Goal: Information Seeking & Learning: Learn about a topic

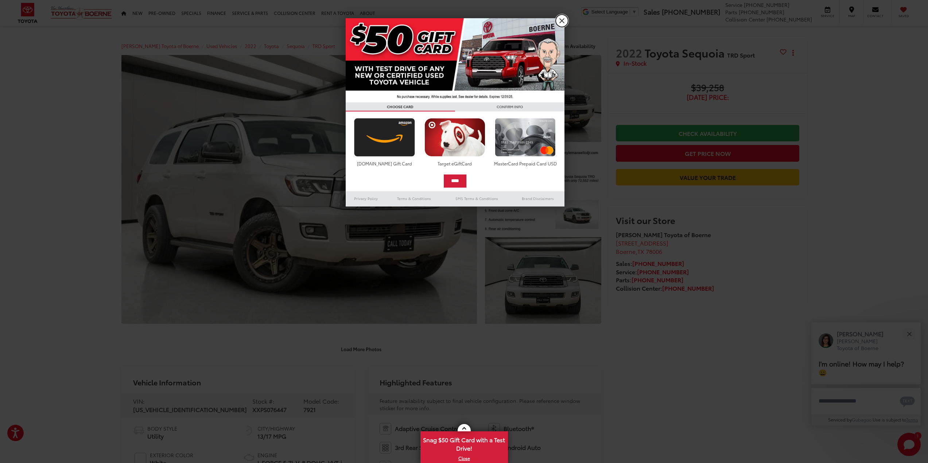
click at [558, 17] on link "X" at bounding box center [561, 21] width 12 height 12
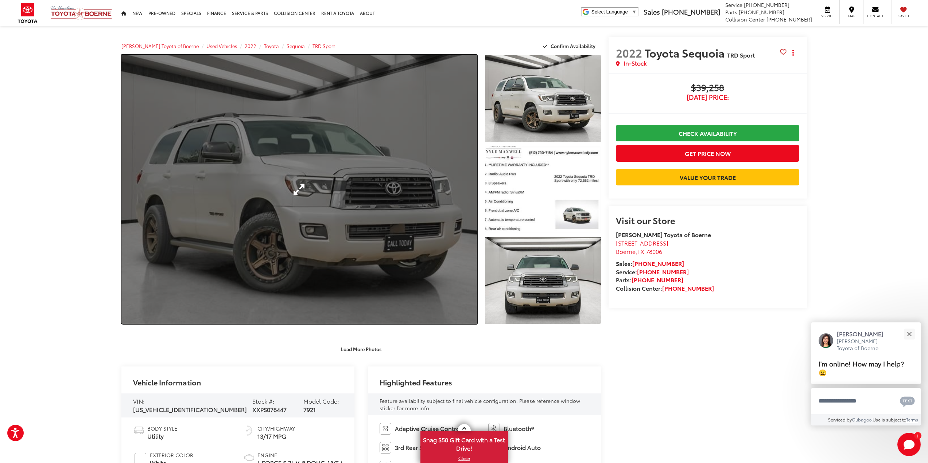
click at [345, 231] on link "Expand Photo 0" at bounding box center [299, 189] width 356 height 269
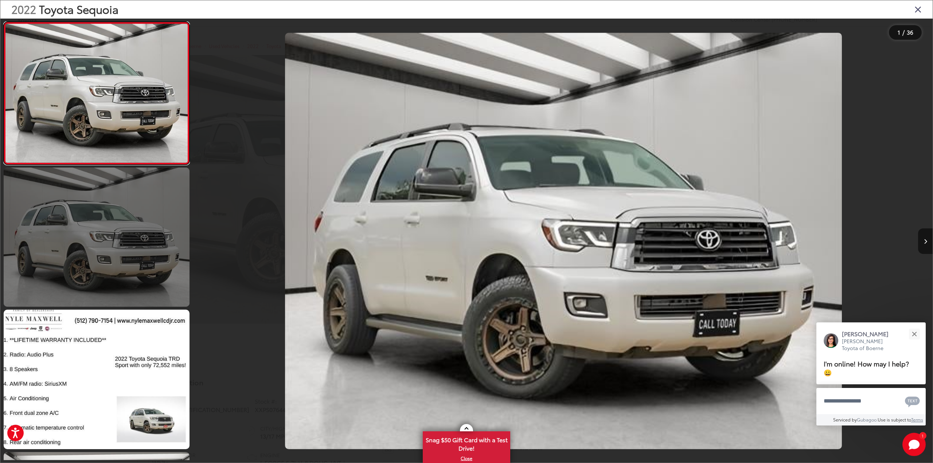
scroll to position [146, 0]
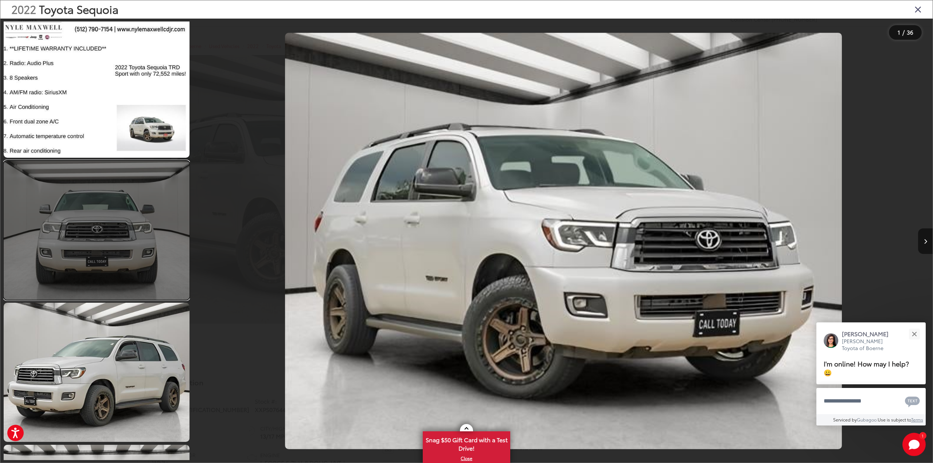
click at [118, 204] on link at bounding box center [97, 230] width 186 height 139
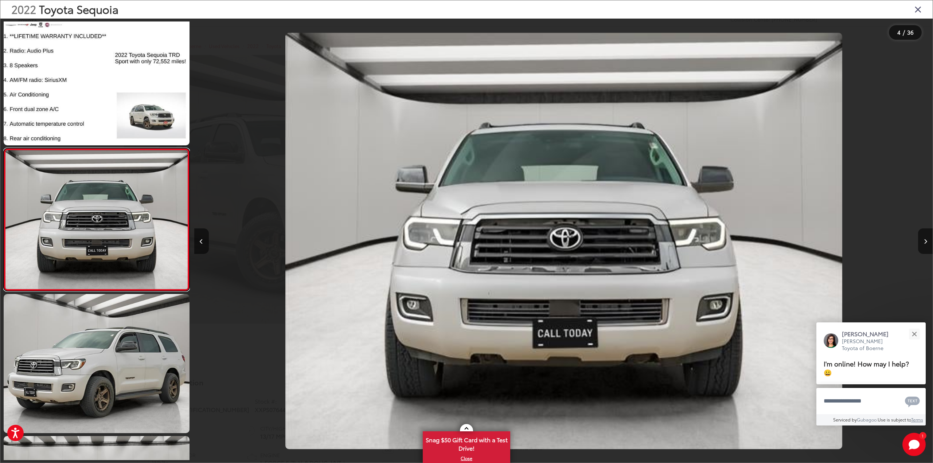
scroll to position [0, 2215]
click at [924, 235] on button "Next image" at bounding box center [925, 242] width 15 height 26
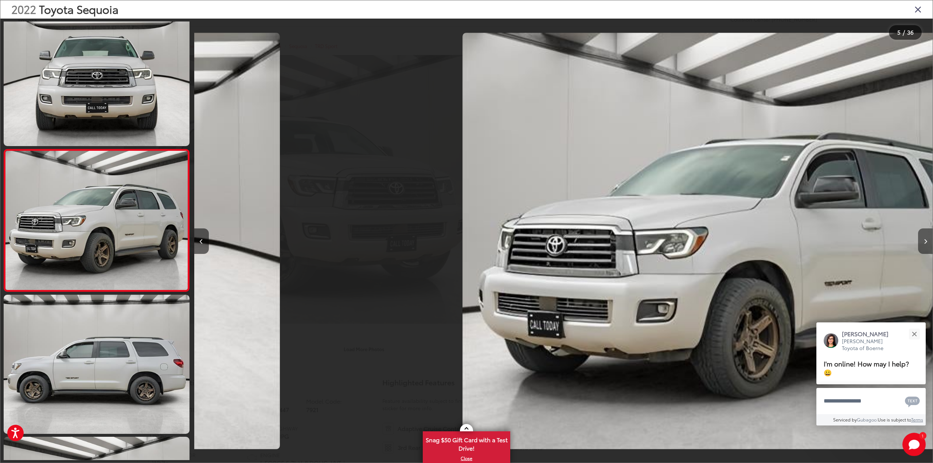
scroll to position [442, 0]
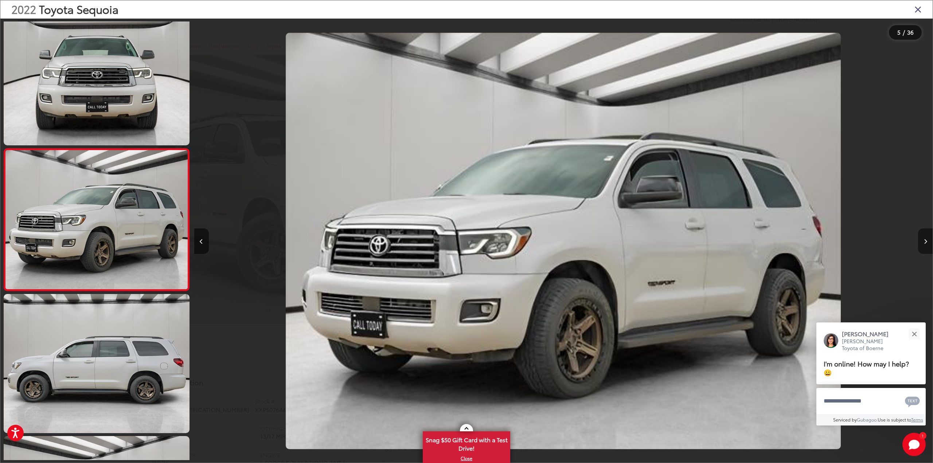
click at [924, 236] on button "Next image" at bounding box center [925, 242] width 15 height 26
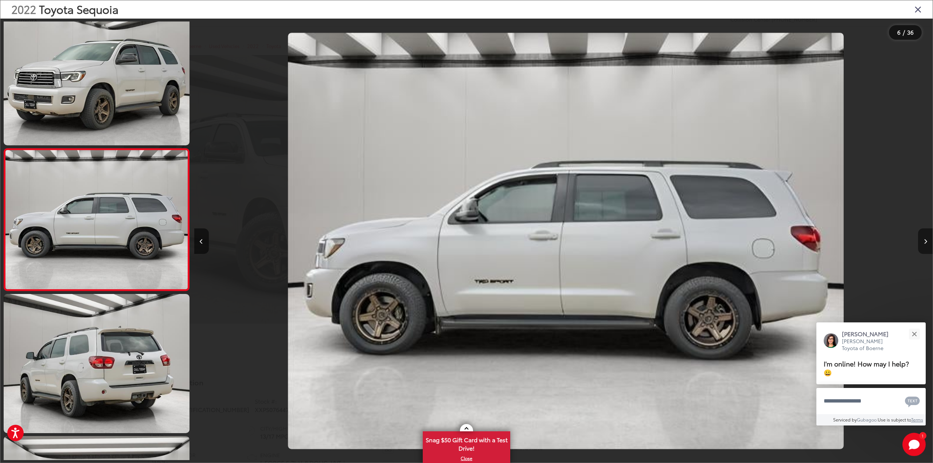
scroll to position [0, 3693]
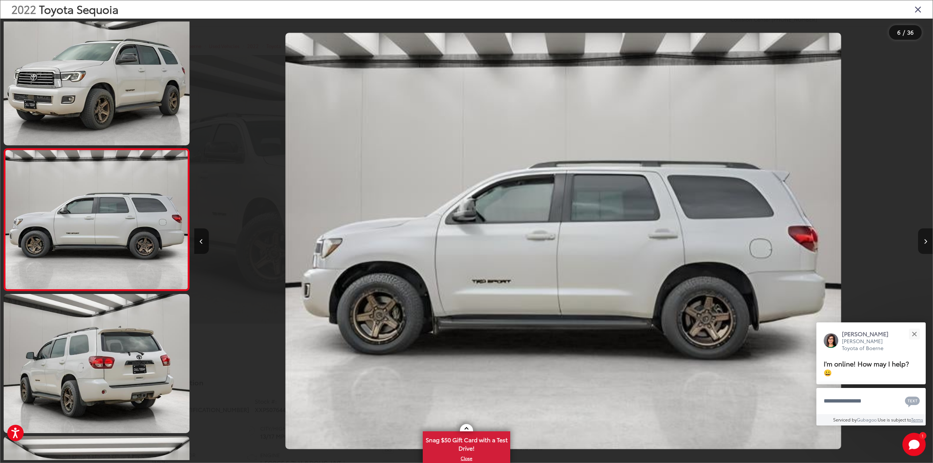
click at [926, 236] on button "Next image" at bounding box center [925, 242] width 15 height 26
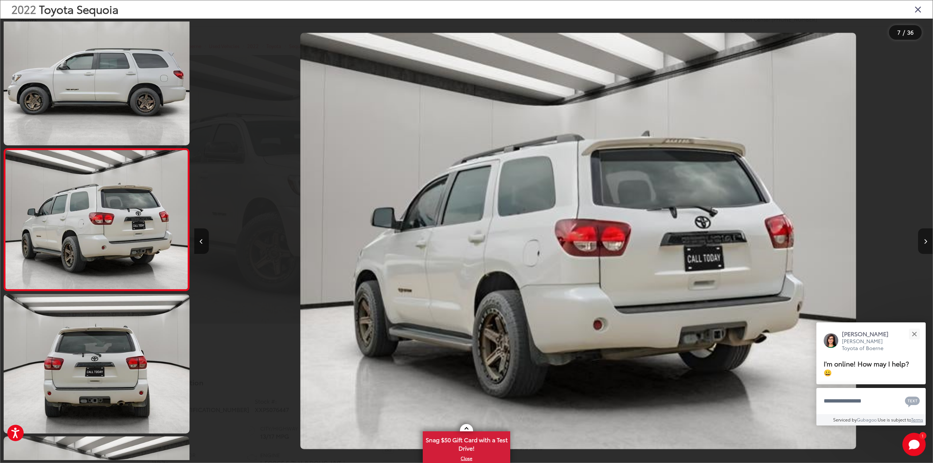
scroll to position [0, 4431]
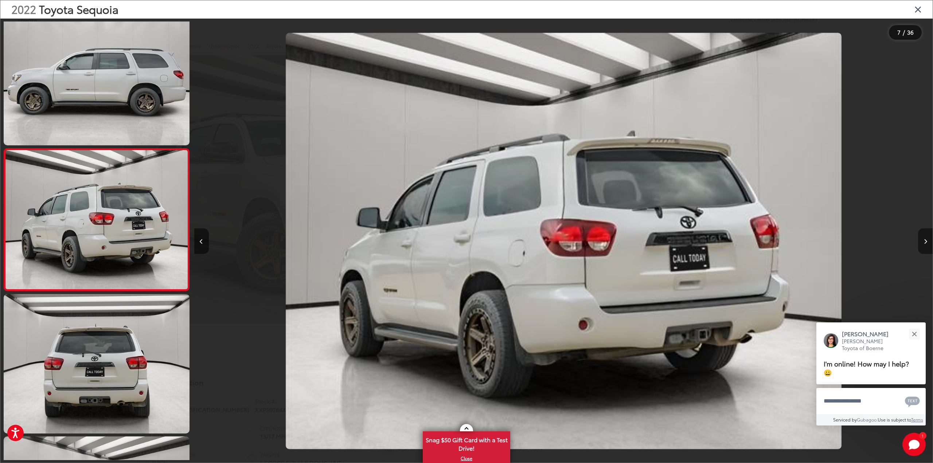
click at [926, 236] on button "Next image" at bounding box center [925, 242] width 15 height 26
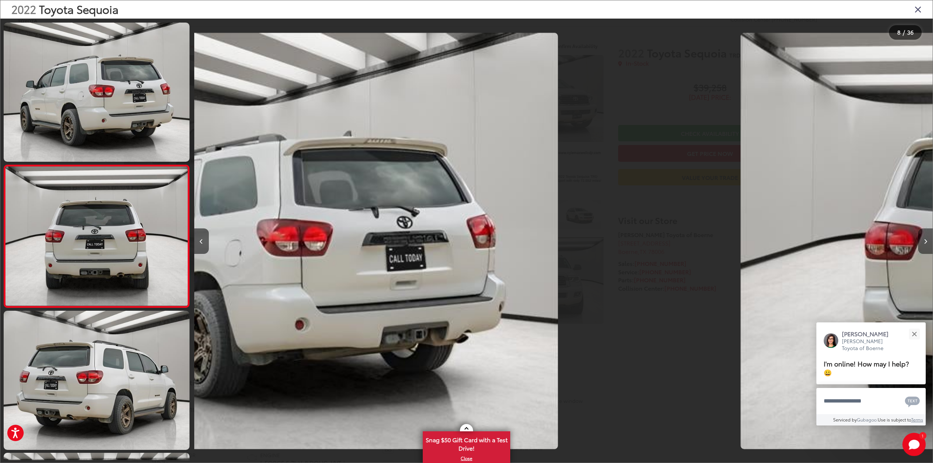
scroll to position [869, 0]
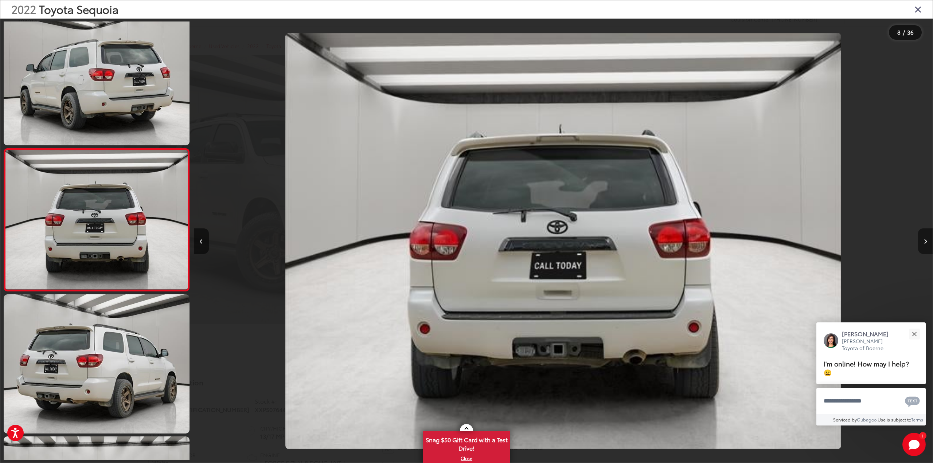
click at [926, 236] on button "Next image" at bounding box center [925, 242] width 15 height 26
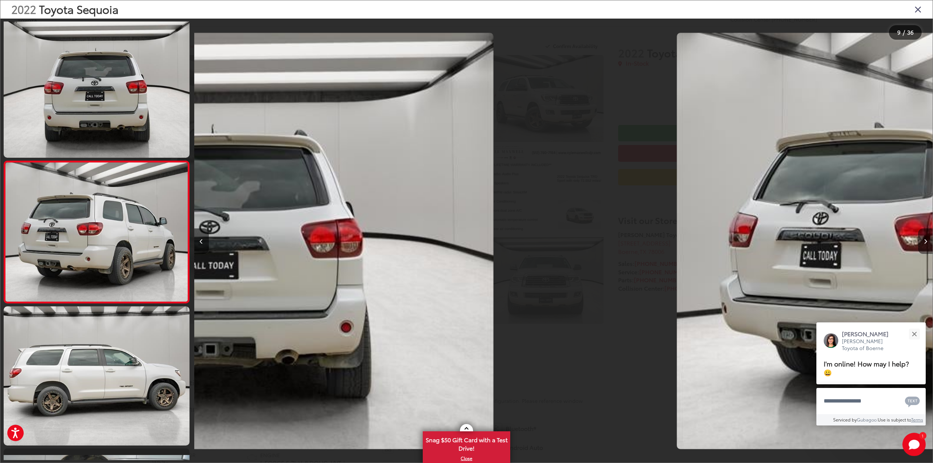
scroll to position [1011, 0]
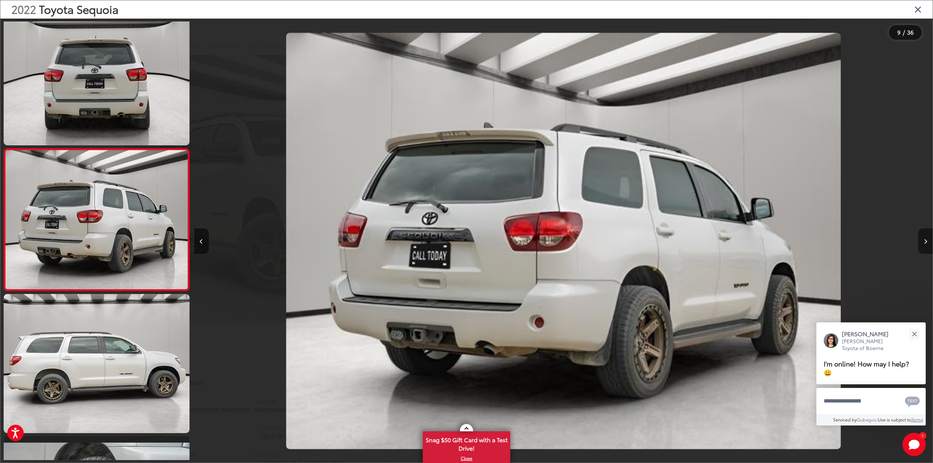
click at [926, 236] on button "Next image" at bounding box center [925, 242] width 15 height 26
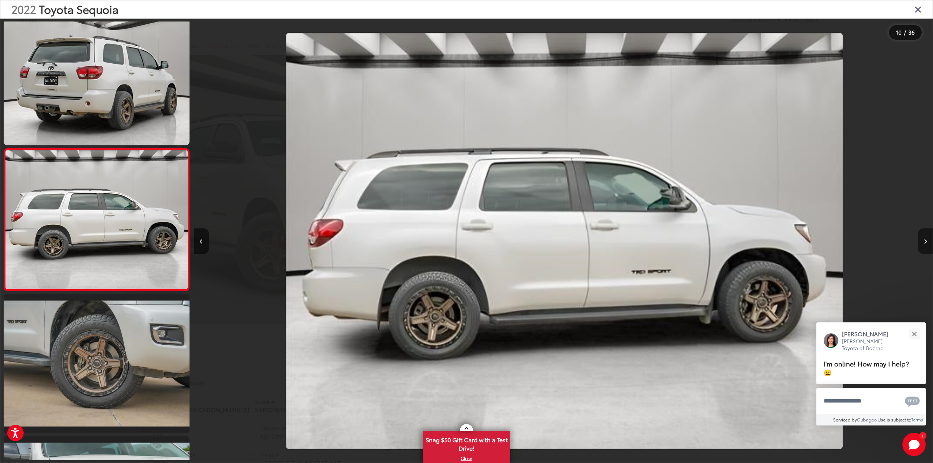
scroll to position [0, 0]
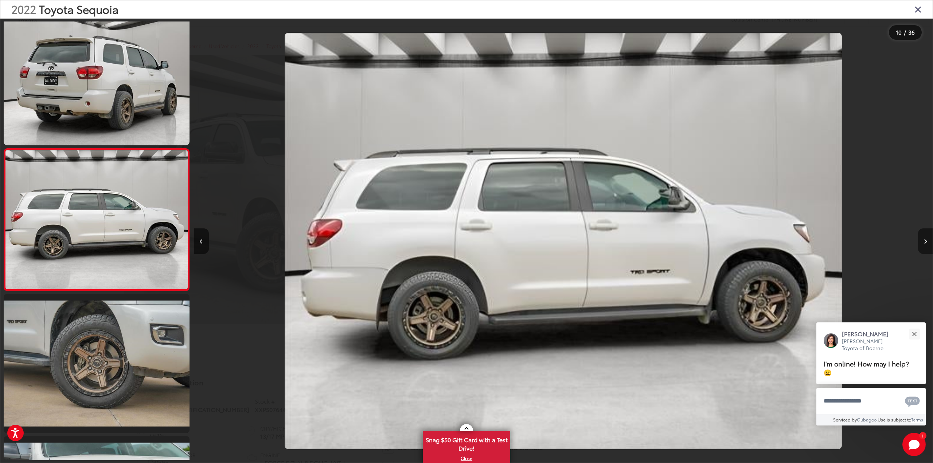
click at [926, 236] on button "Next image" at bounding box center [925, 242] width 15 height 26
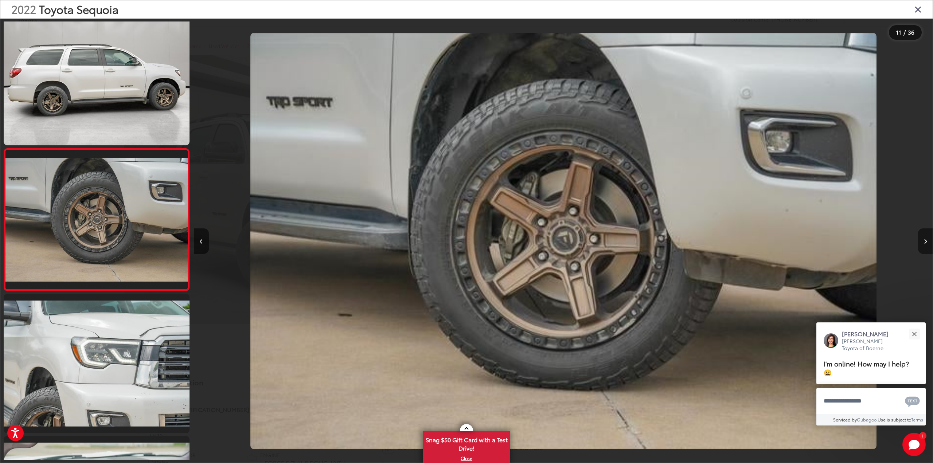
click at [926, 236] on button "Next image" at bounding box center [925, 242] width 15 height 26
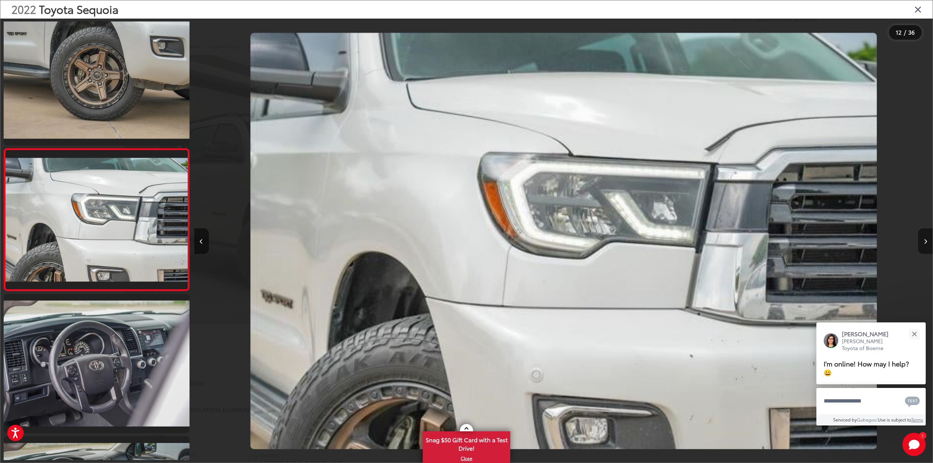
click at [926, 236] on button "Next image" at bounding box center [925, 242] width 15 height 26
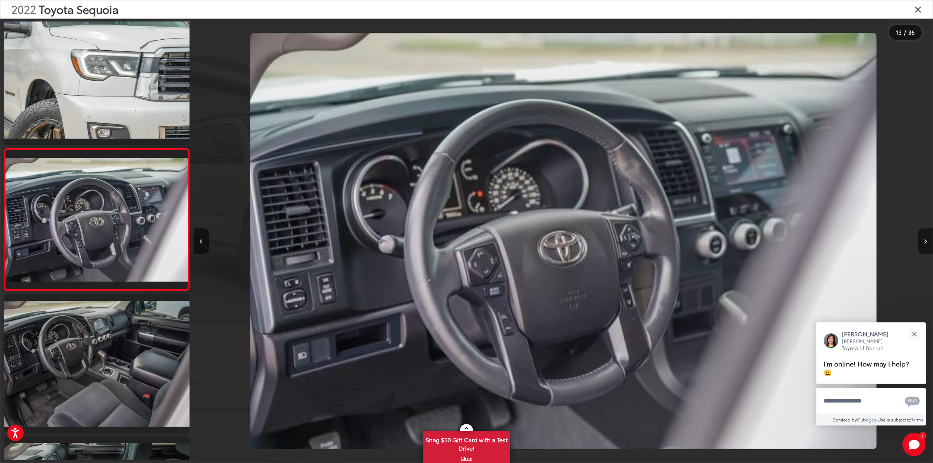
click at [926, 236] on button "Next image" at bounding box center [925, 242] width 15 height 26
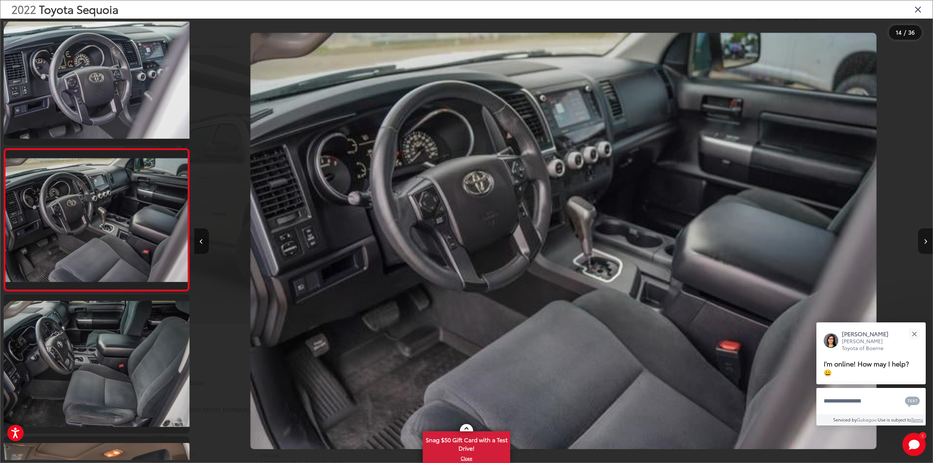
click at [926, 236] on button "Next image" at bounding box center [925, 242] width 15 height 26
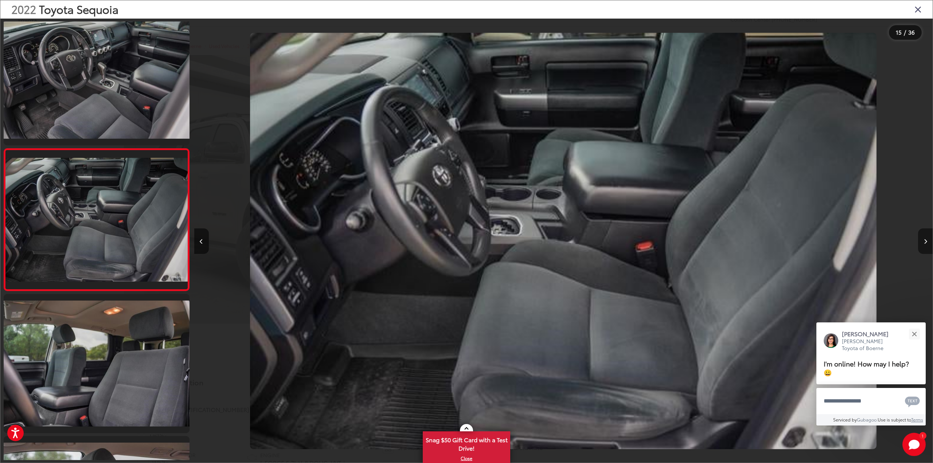
click at [926, 236] on button "Next image" at bounding box center [925, 242] width 15 height 26
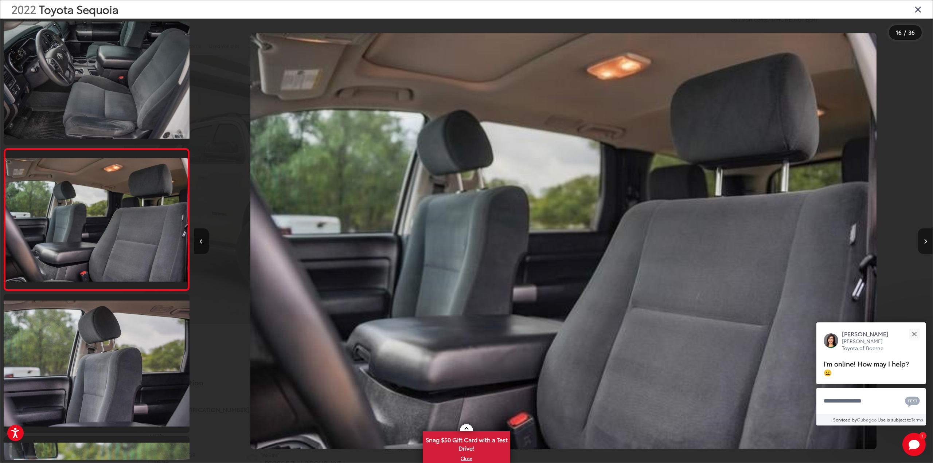
click at [926, 236] on button "Next image" at bounding box center [925, 242] width 15 height 26
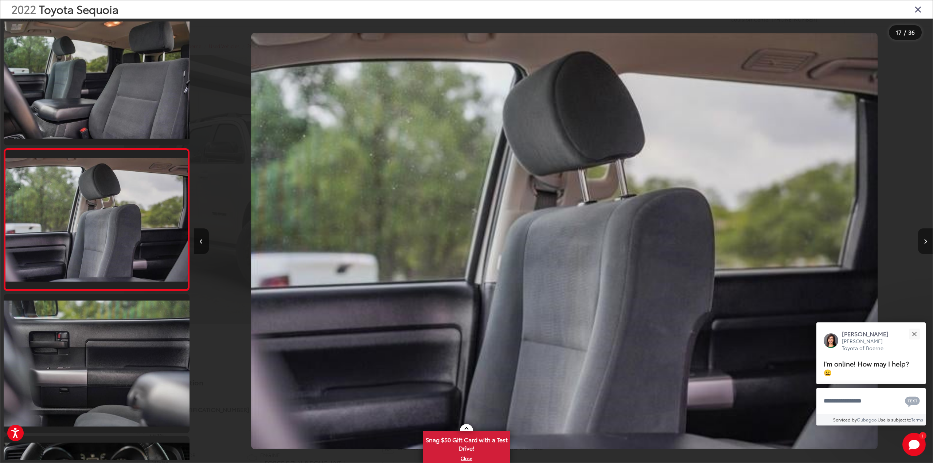
click at [926, 236] on button "Next image" at bounding box center [925, 242] width 15 height 26
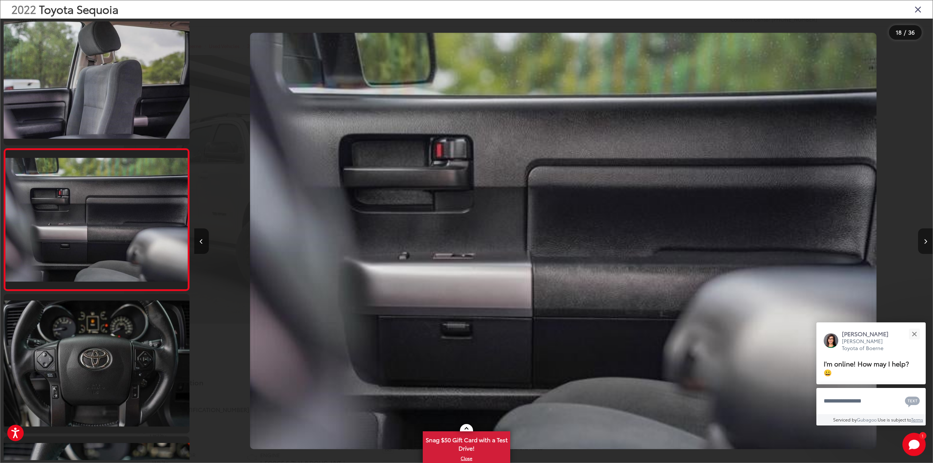
click at [926, 236] on button "Next image" at bounding box center [925, 242] width 15 height 26
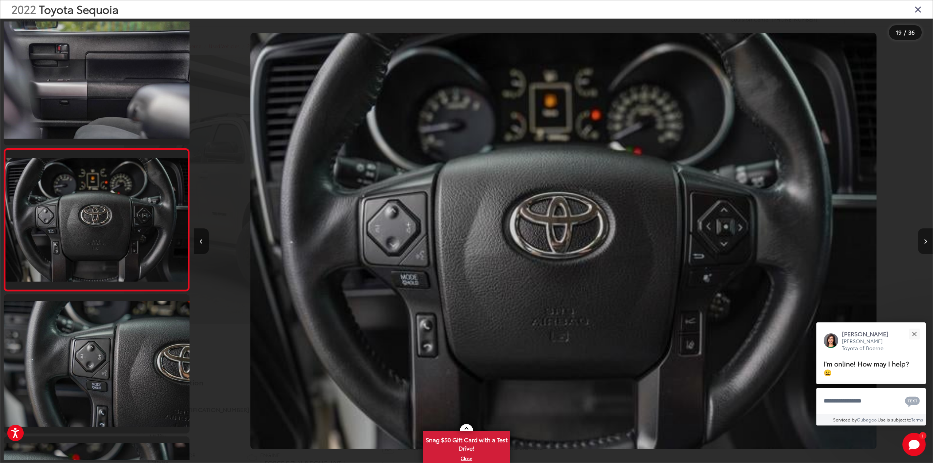
click at [926, 236] on button "Next image" at bounding box center [925, 242] width 15 height 26
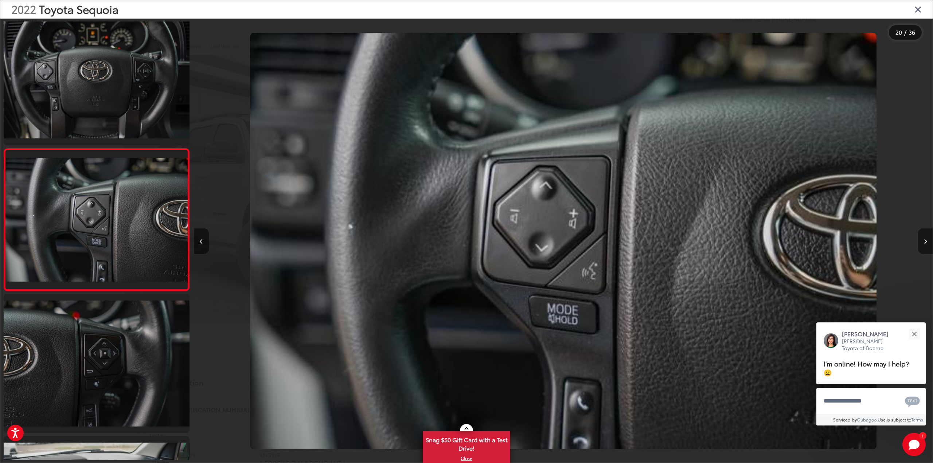
click at [926, 236] on button "Next image" at bounding box center [925, 242] width 15 height 26
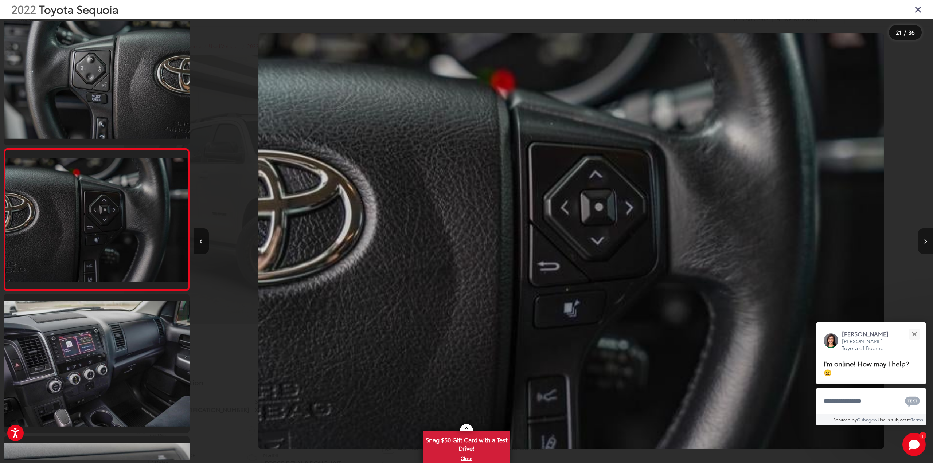
click at [926, 236] on button "Next image" at bounding box center [925, 242] width 15 height 26
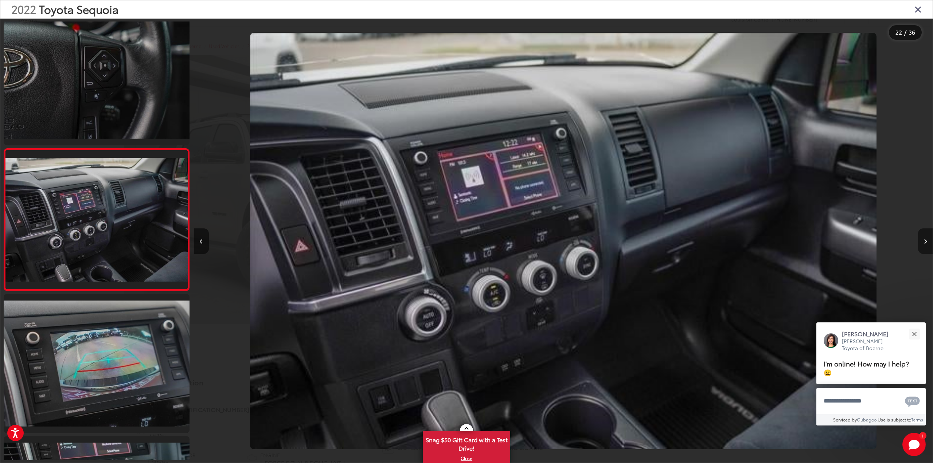
click at [926, 236] on button "Next image" at bounding box center [925, 242] width 15 height 26
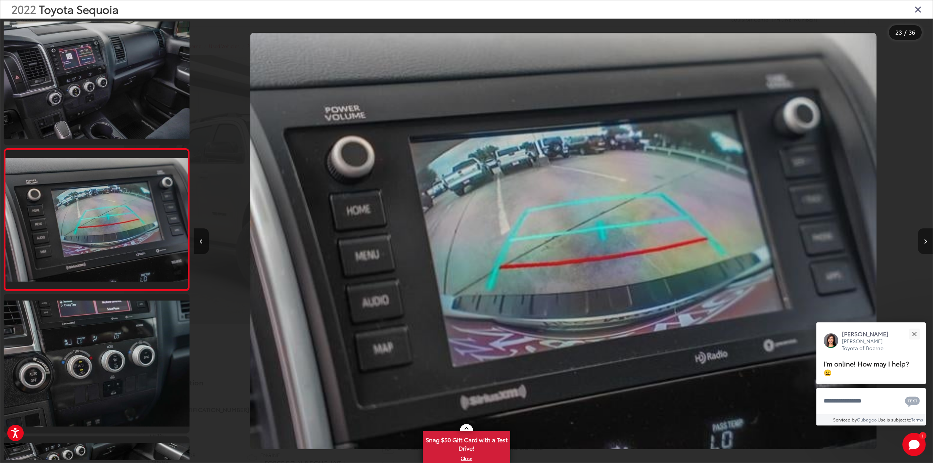
click at [926, 236] on button "Next image" at bounding box center [925, 242] width 15 height 26
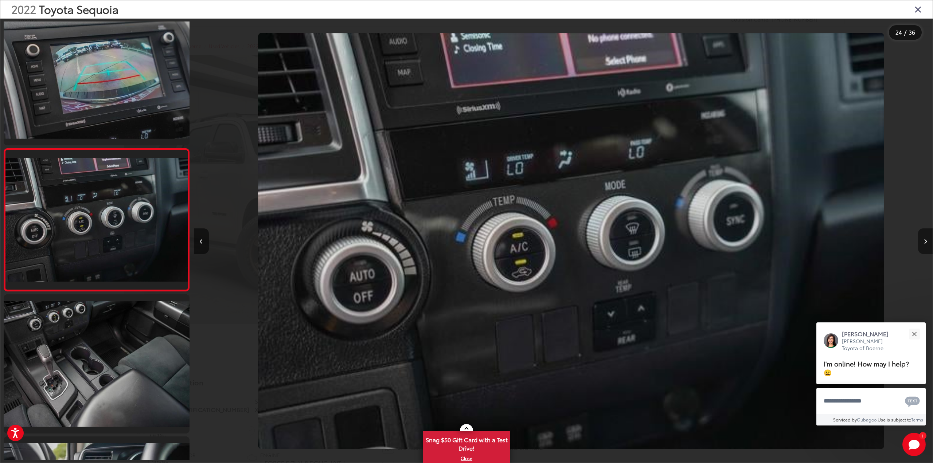
click at [926, 236] on button "Next image" at bounding box center [925, 242] width 15 height 26
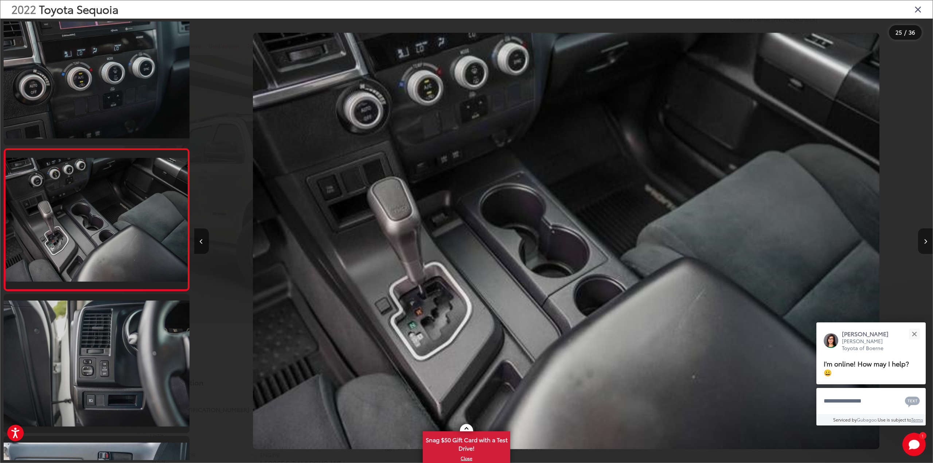
click at [926, 236] on button "Next image" at bounding box center [925, 242] width 15 height 26
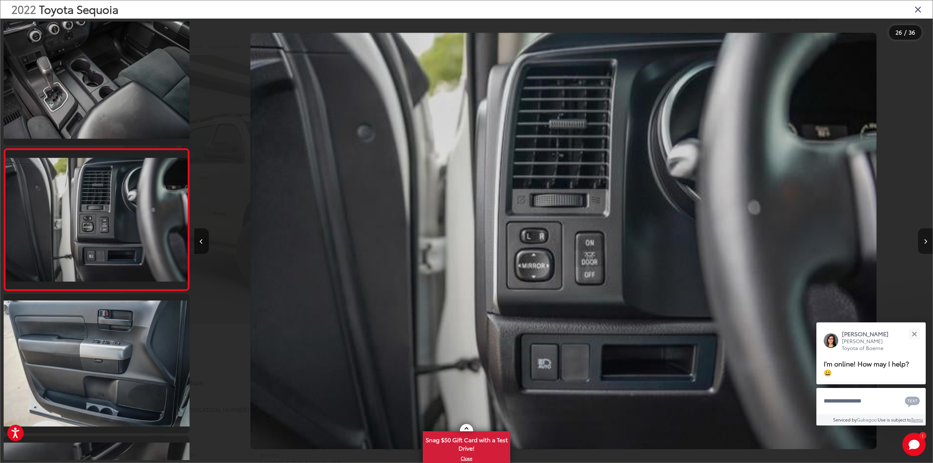
click at [926, 236] on button "Next image" at bounding box center [925, 242] width 15 height 26
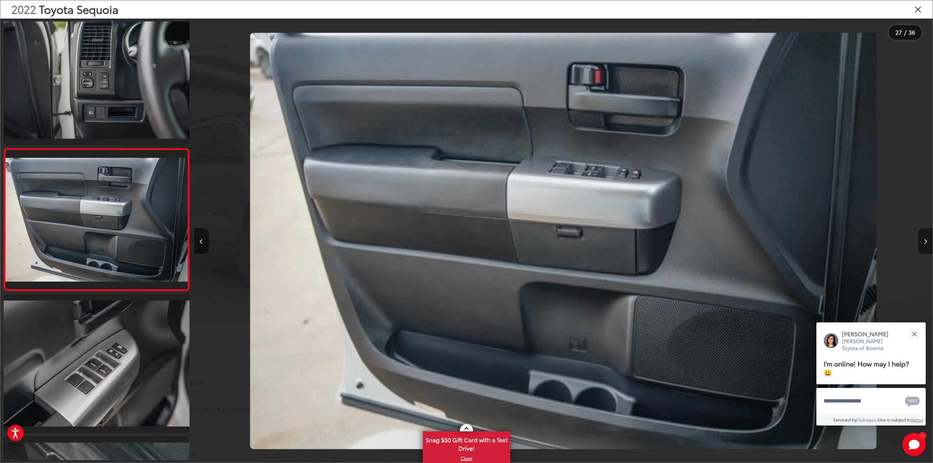
click at [926, 236] on button "Next image" at bounding box center [925, 242] width 15 height 26
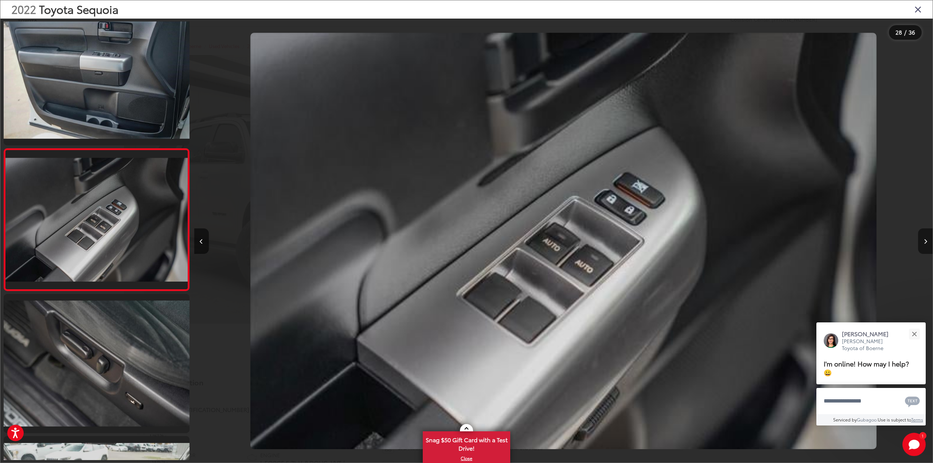
click at [926, 236] on button "Next image" at bounding box center [925, 242] width 15 height 26
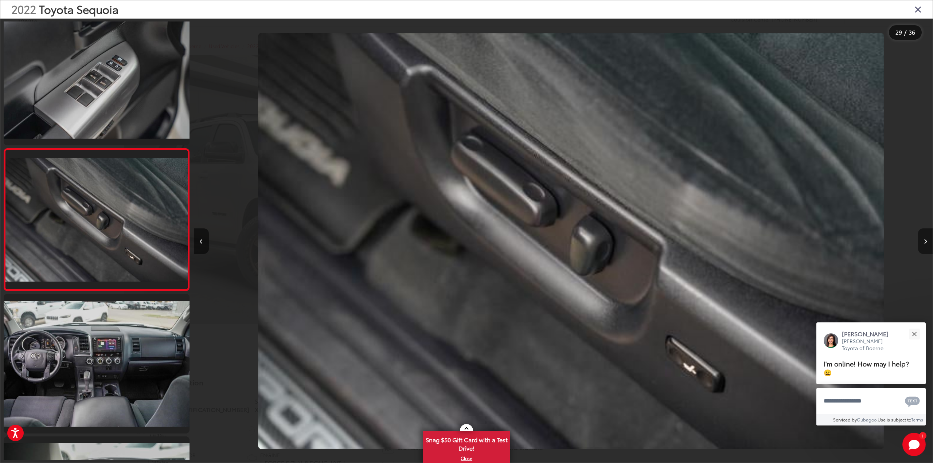
click at [926, 236] on button "Next image" at bounding box center [925, 242] width 15 height 26
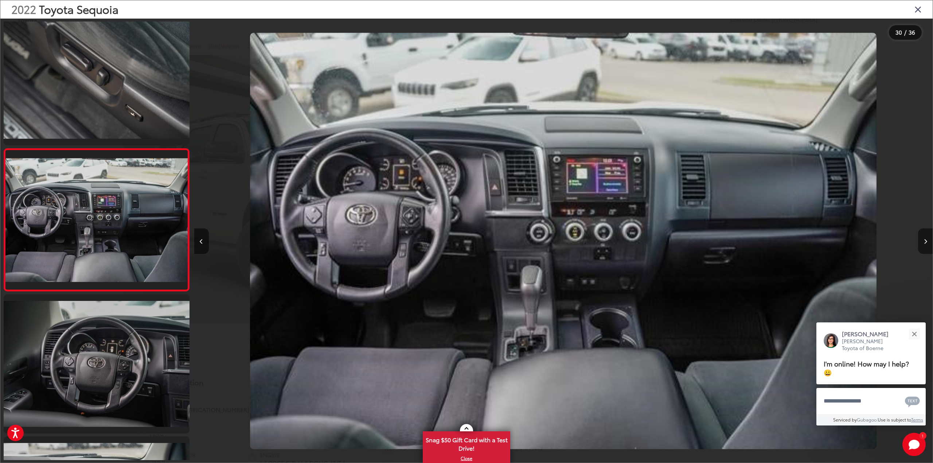
click at [926, 236] on button "Next image" at bounding box center [925, 242] width 15 height 26
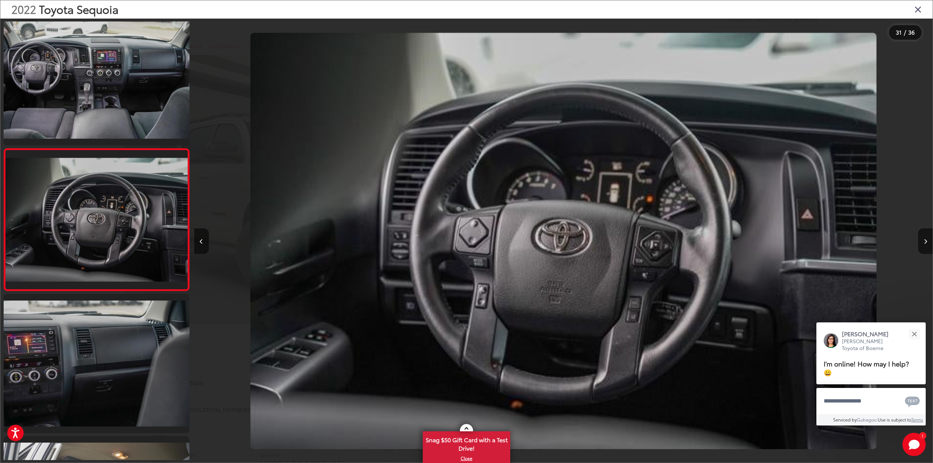
click at [922, 5] on div "2022 Toyota Sequoia" at bounding box center [466, 9] width 932 height 18
click at [920, 7] on icon "Close gallery" at bounding box center [917, 8] width 7 height 9
